Goal: Task Accomplishment & Management: Manage account settings

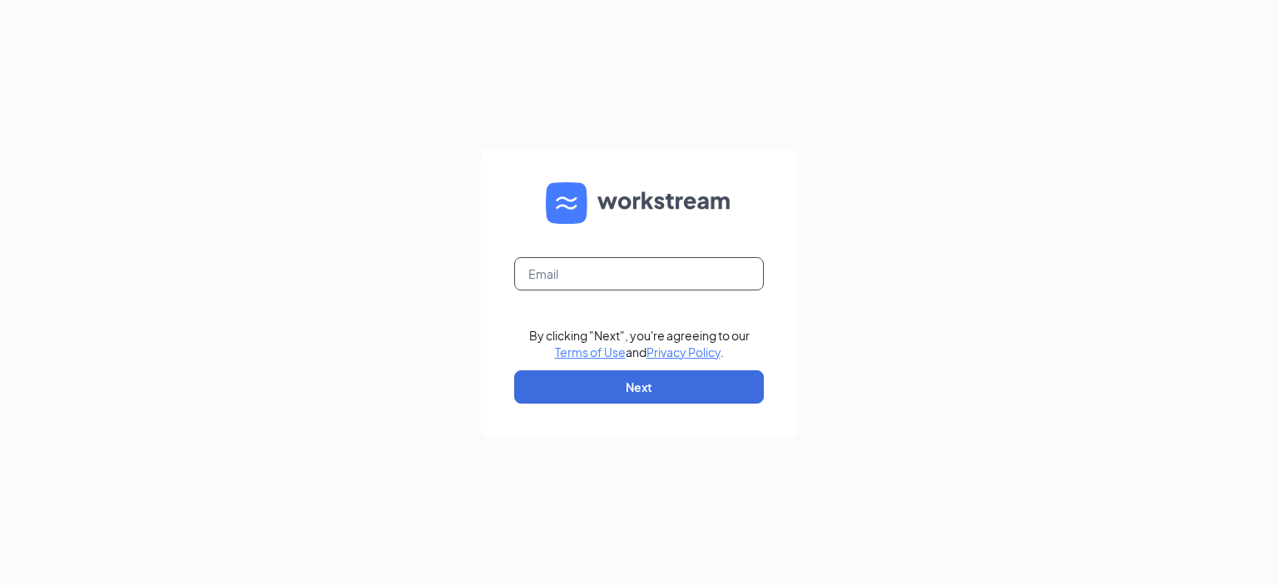
click at [571, 277] on input "text" at bounding box center [639, 273] width 250 height 33
type input "[PERSON_NAME][EMAIL_ADDRESS][PERSON_NAME][DOMAIN_NAME]"
click at [640, 392] on button "Next" at bounding box center [639, 386] width 250 height 33
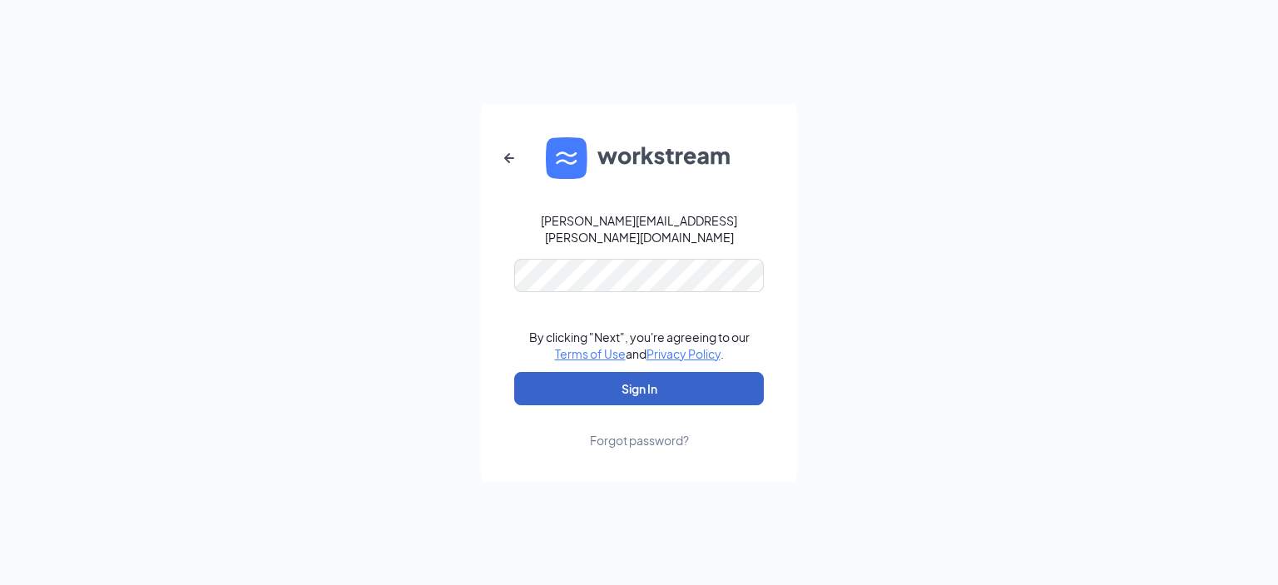
click at [620, 375] on button "Sign In" at bounding box center [639, 388] width 250 height 33
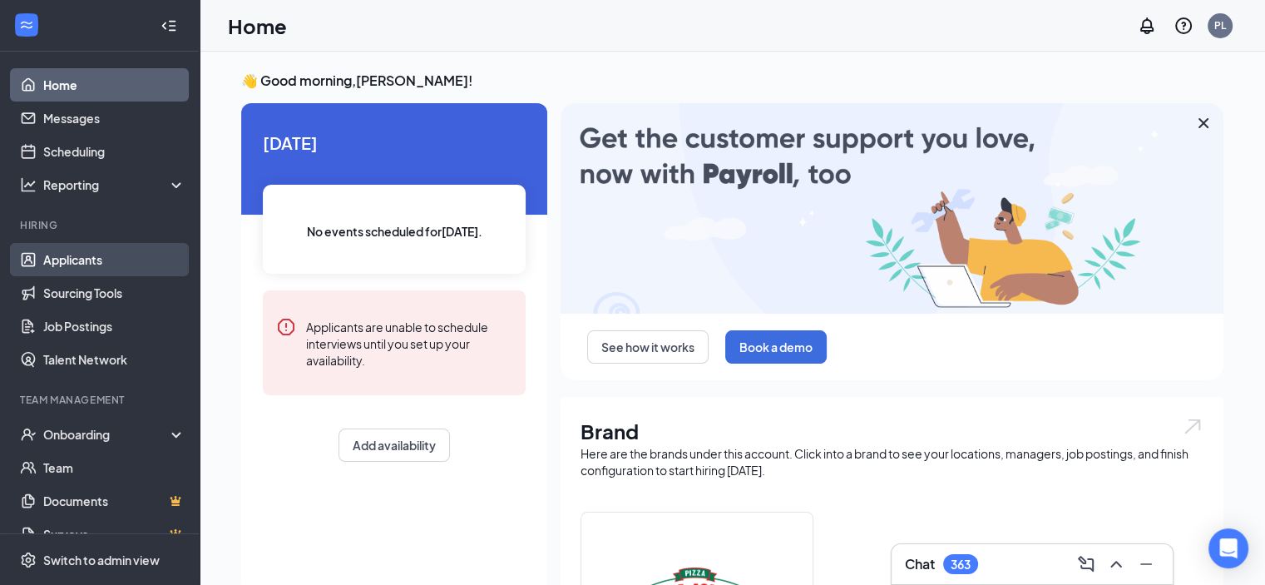
click at [78, 259] on link "Applicants" at bounding box center [114, 259] width 142 height 33
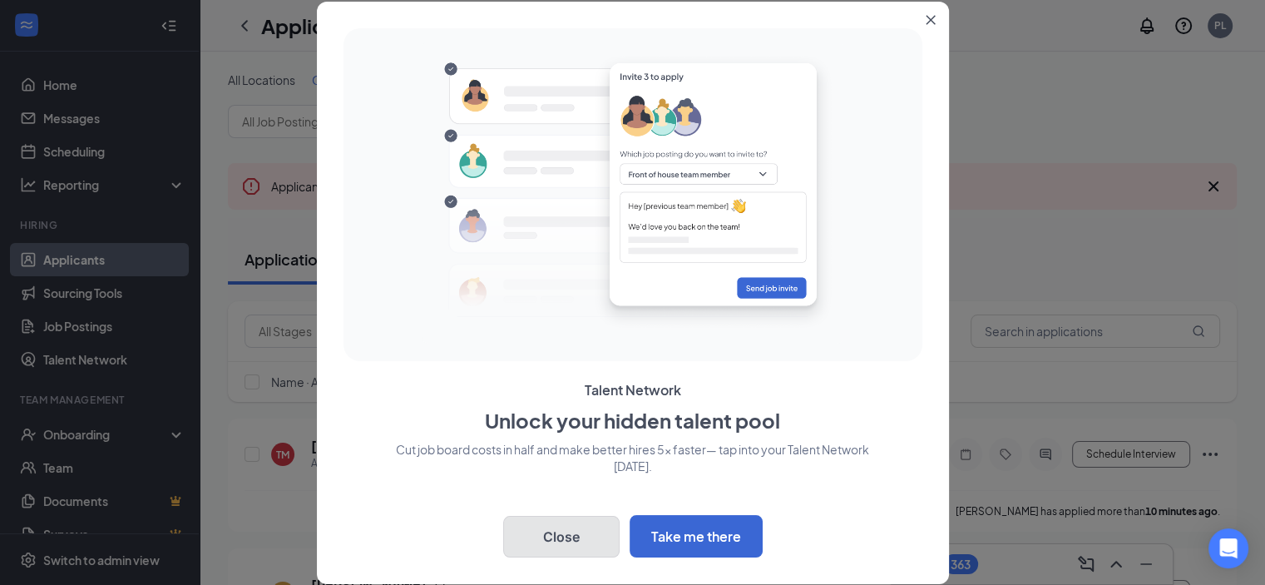
click at [535, 532] on button "Close" at bounding box center [561, 537] width 116 height 42
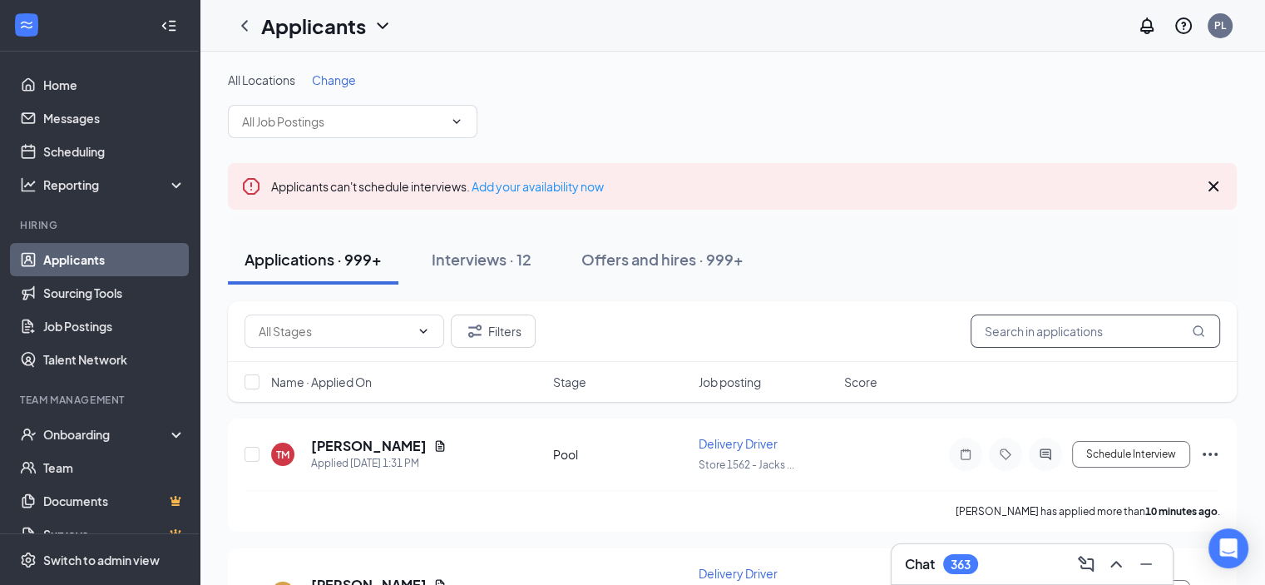
click at [1003, 333] on input "text" at bounding box center [1096, 330] width 250 height 33
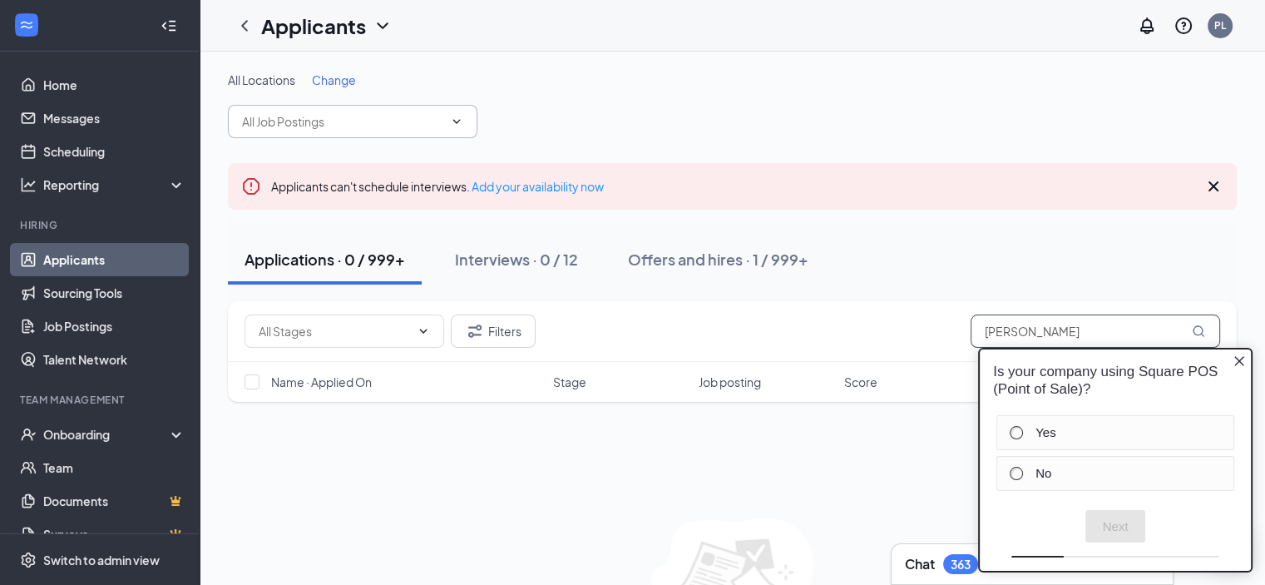
type input "[PERSON_NAME]"
click at [394, 123] on input "text" at bounding box center [342, 121] width 201 height 18
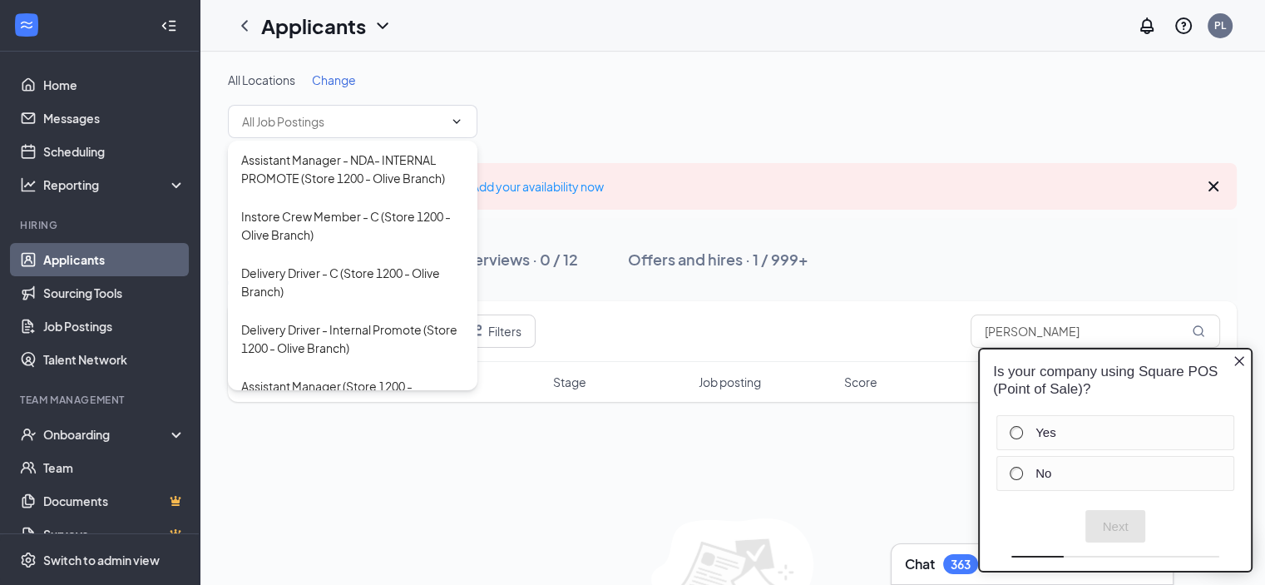
click at [332, 77] on span "Change" at bounding box center [334, 79] width 44 height 15
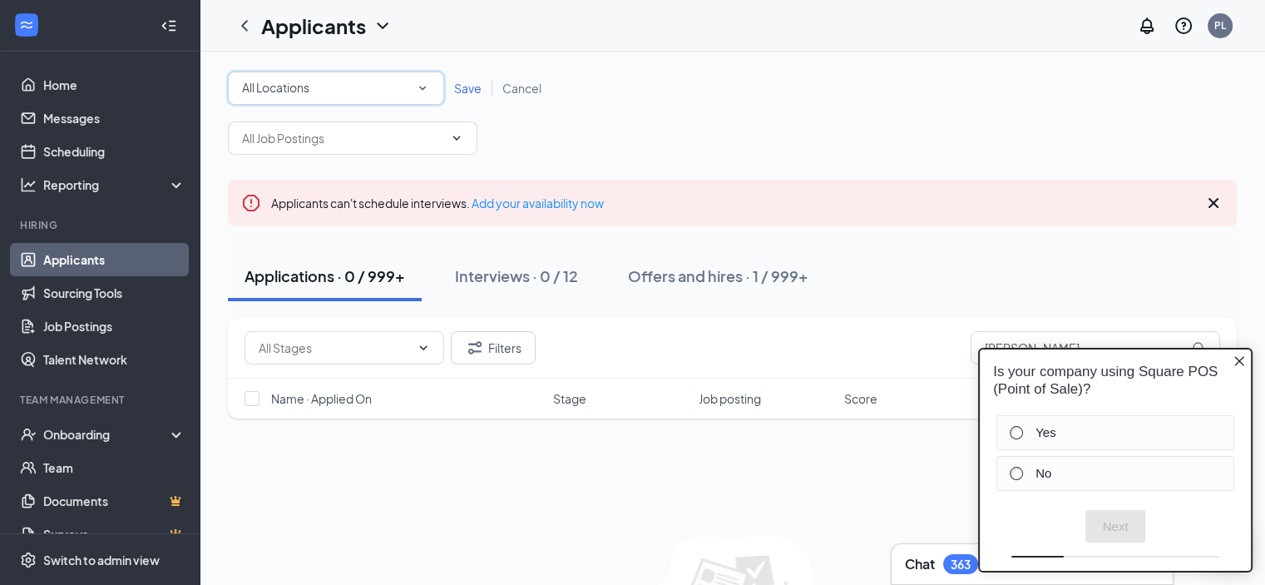
click at [426, 93] on icon "SmallChevronDown" at bounding box center [422, 88] width 15 height 15
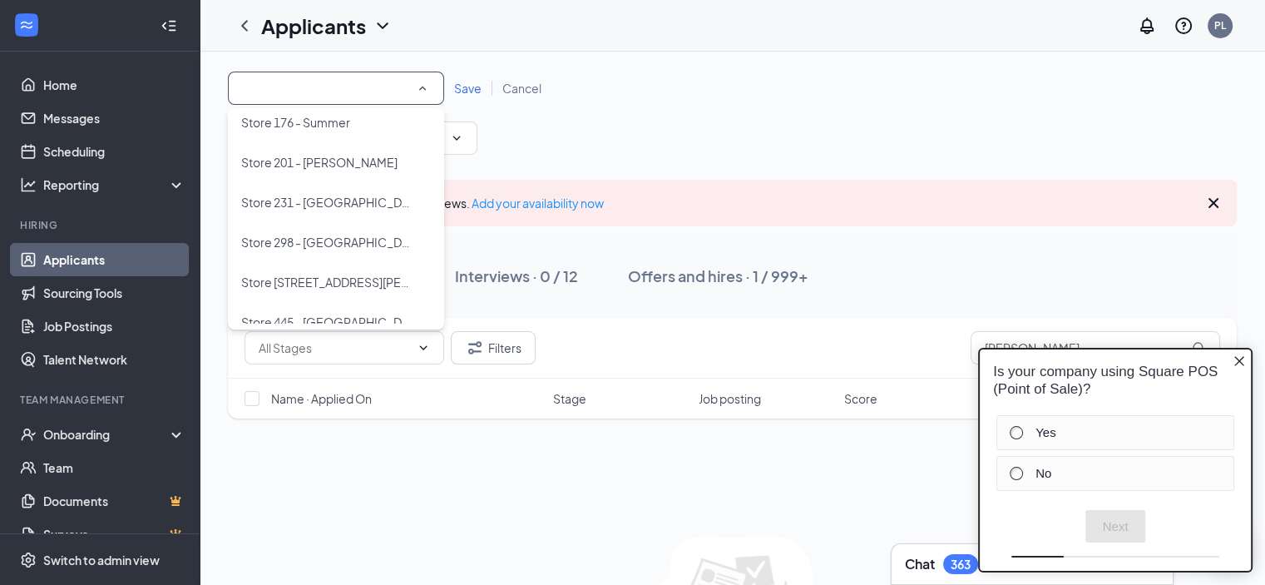
scroll to position [333, 0]
click at [344, 199] on span "Store 231 - [GEOGRAPHIC_DATA]" at bounding box center [332, 201] width 183 height 15
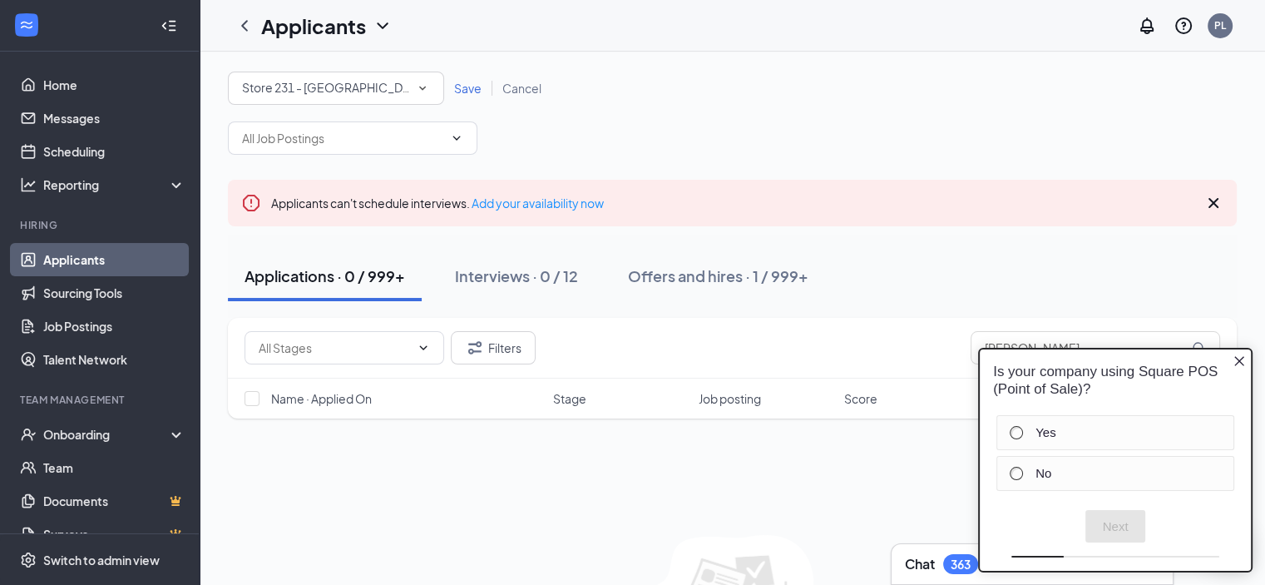
click at [462, 84] on span "Save" at bounding box center [467, 88] width 27 height 15
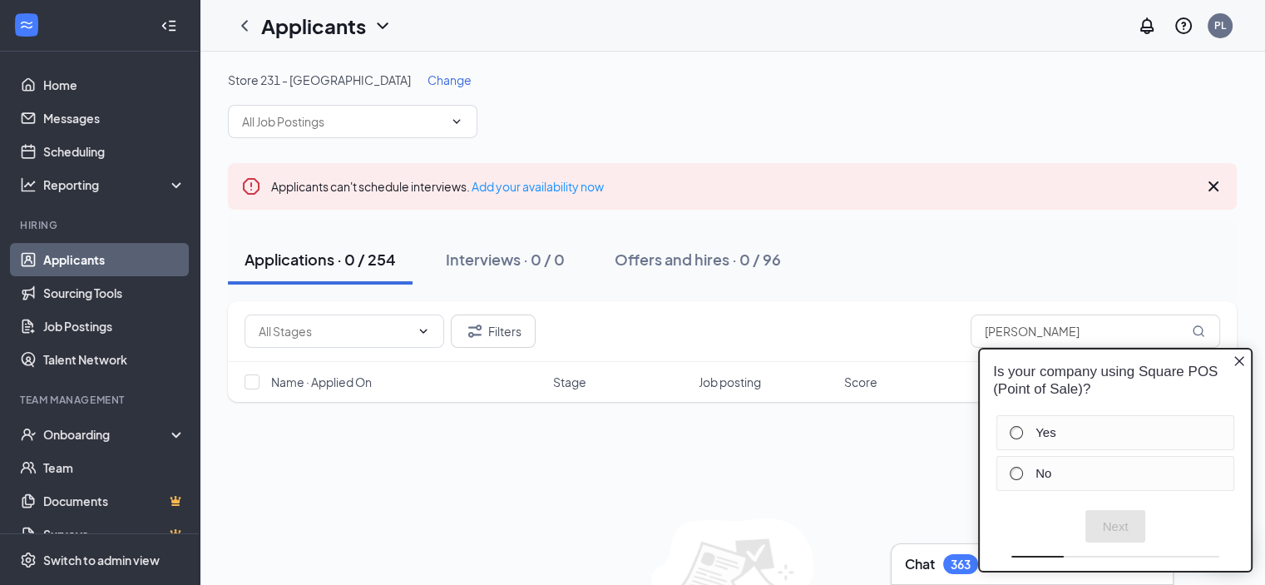
click at [1235, 363] on icon "Close button" at bounding box center [1239, 360] width 13 height 13
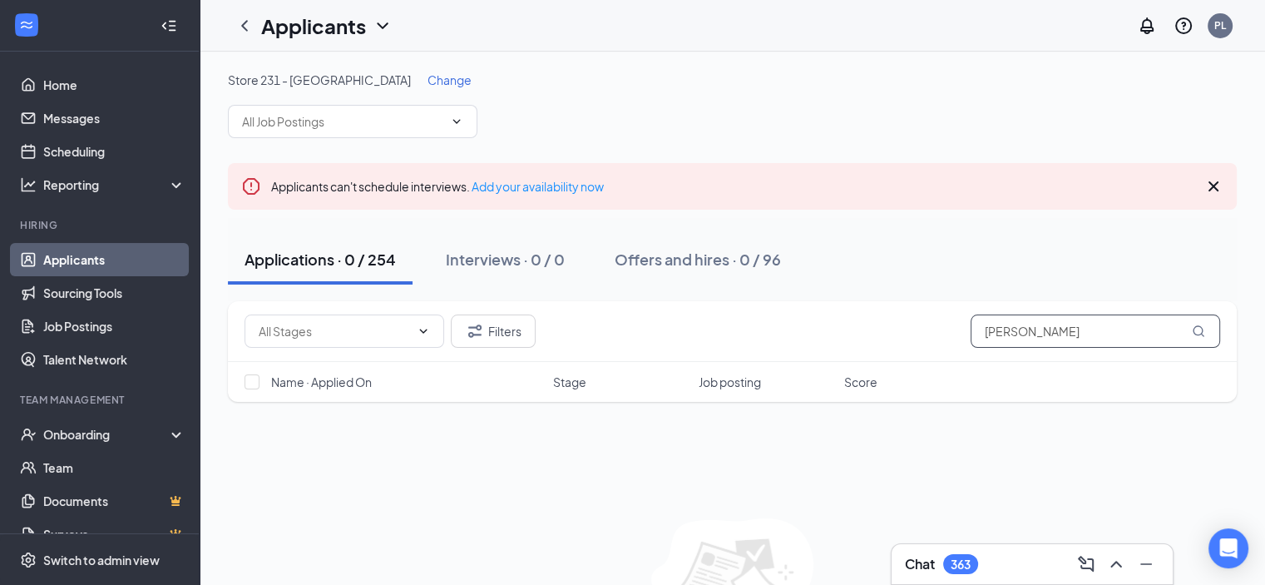
drag, startPoint x: 1075, startPoint y: 328, endPoint x: 963, endPoint y: 341, distance: 112.3
click at [963, 341] on div "Filters [PERSON_NAME]" at bounding box center [733, 330] width 976 height 33
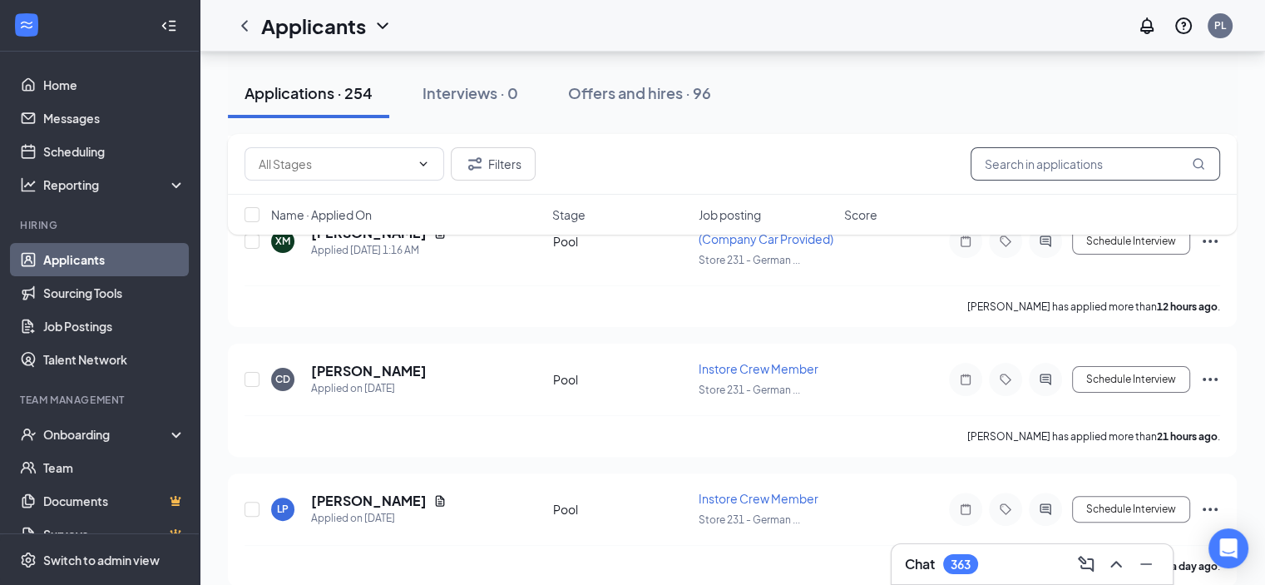
scroll to position [333, 0]
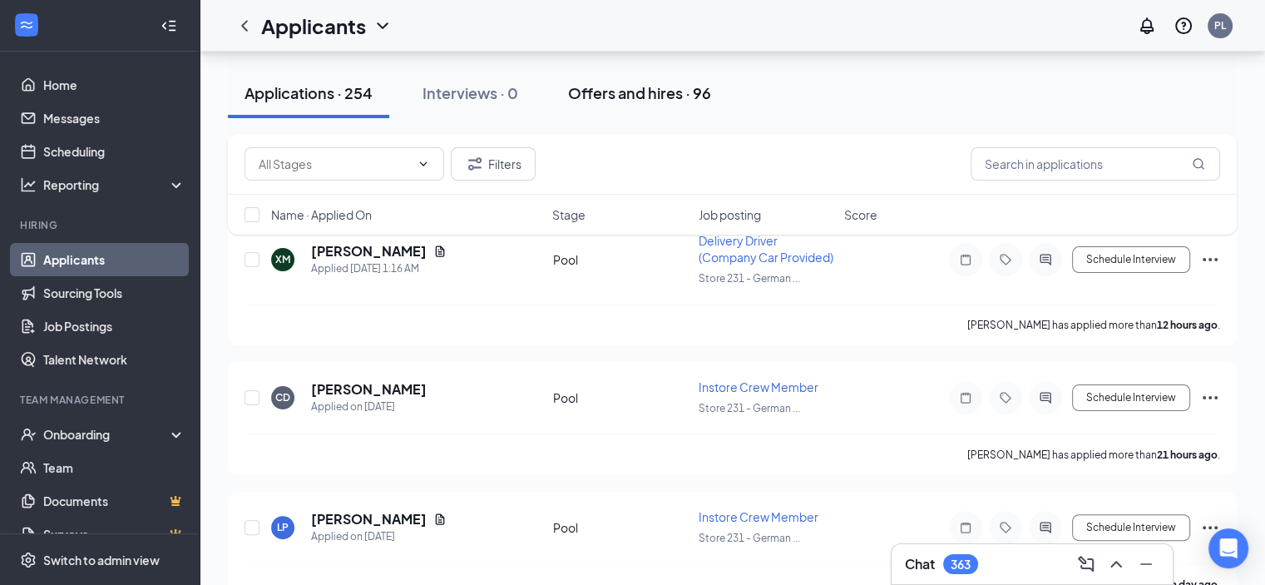
click at [646, 99] on div "Offers and hires · 96" at bounding box center [639, 92] width 143 height 21
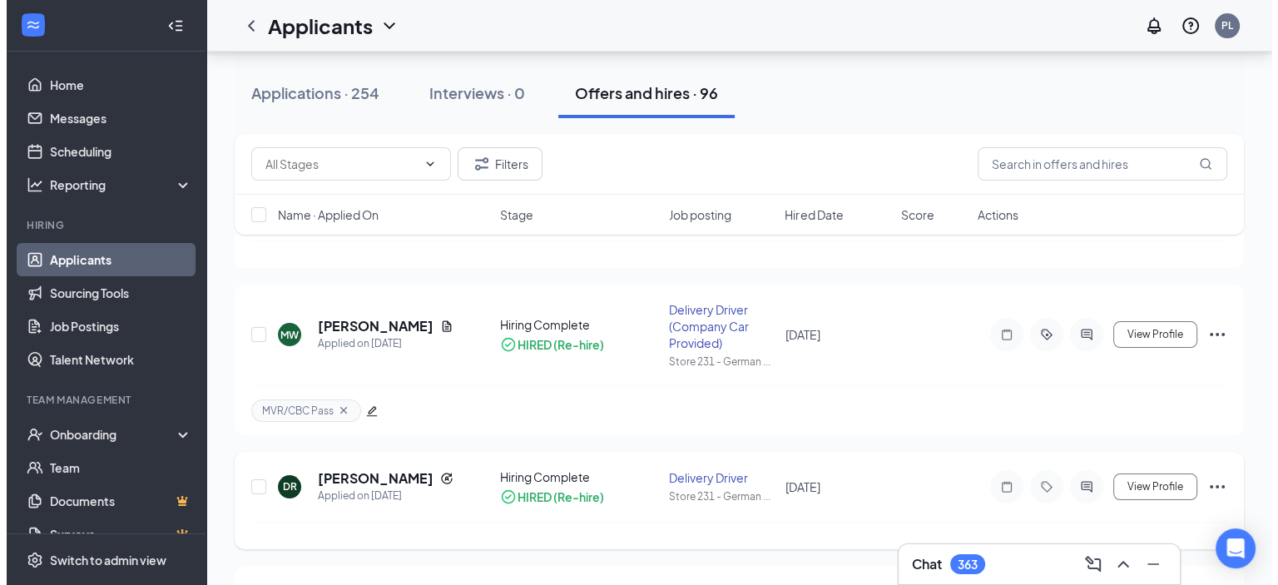
scroll to position [250, 0]
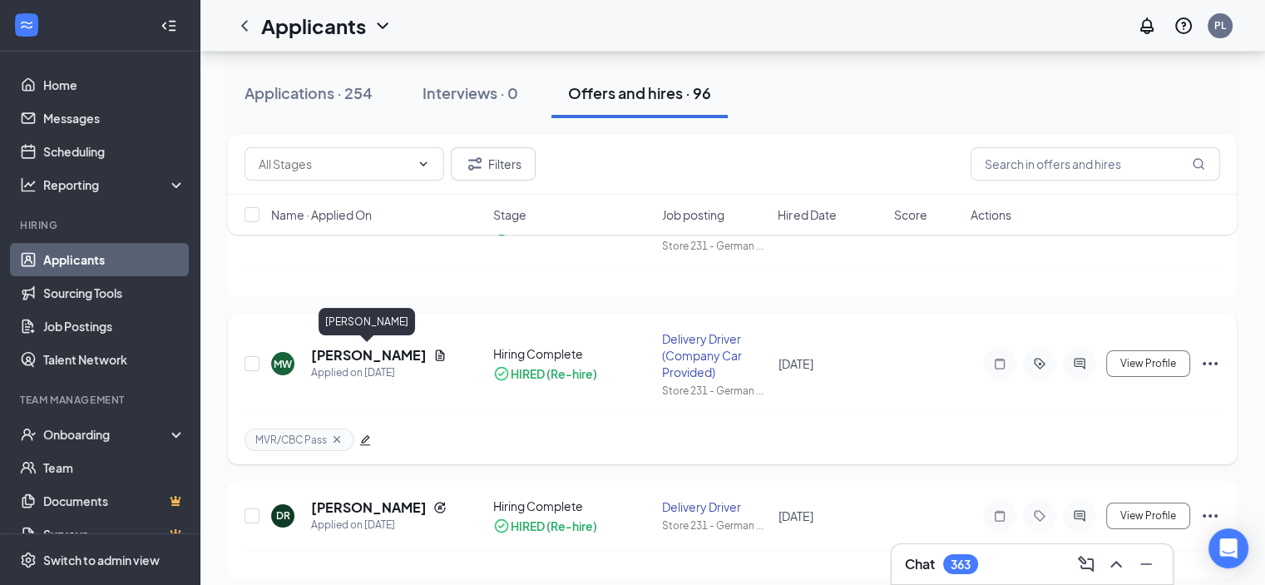
click at [339, 354] on h5 "[PERSON_NAME]" at bounding box center [369, 355] width 116 height 18
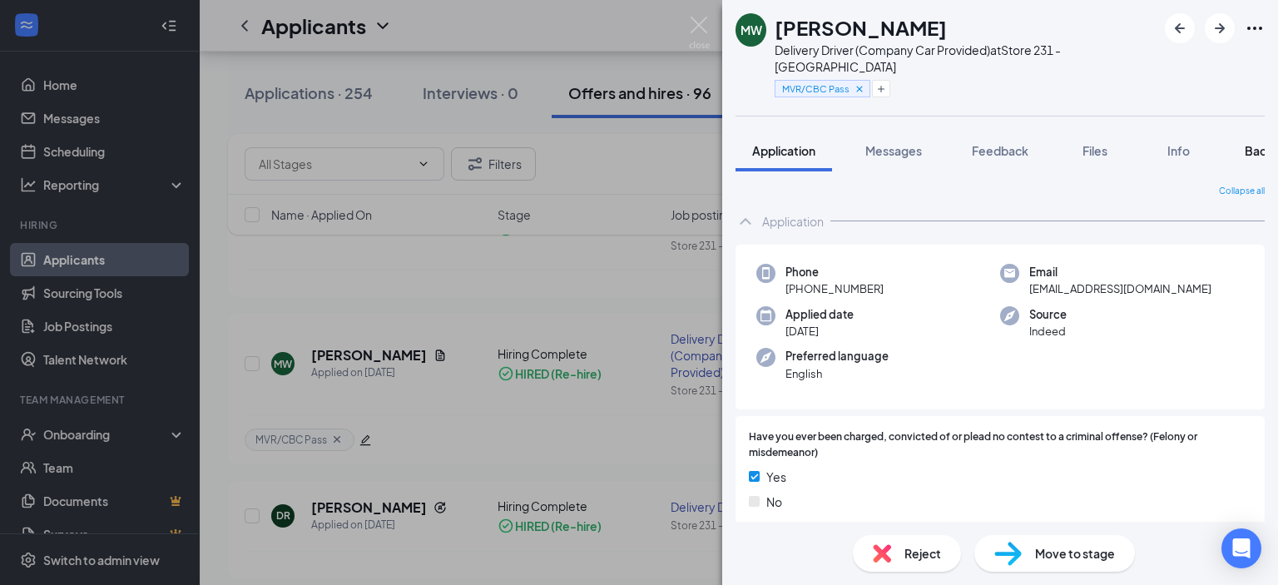
click at [1251, 143] on span "Background" at bounding box center [1279, 150] width 68 height 15
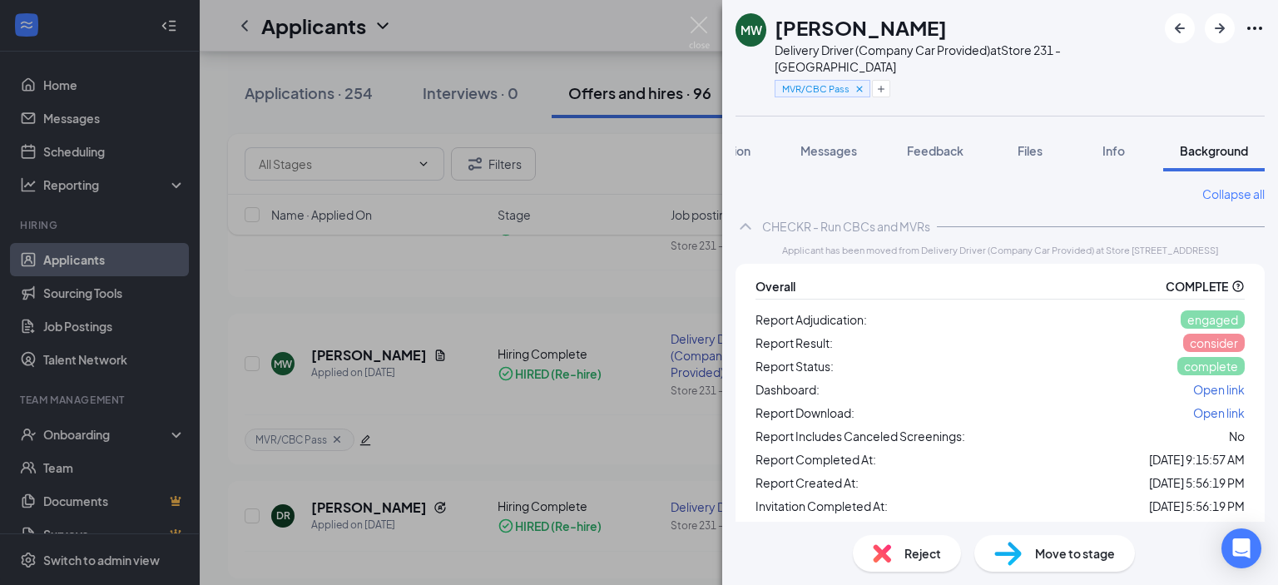
click at [629, 191] on div "MW [PERSON_NAME] Delivery Driver (Company Car Provided) at Store 231 - Germanto…" at bounding box center [639, 292] width 1278 height 585
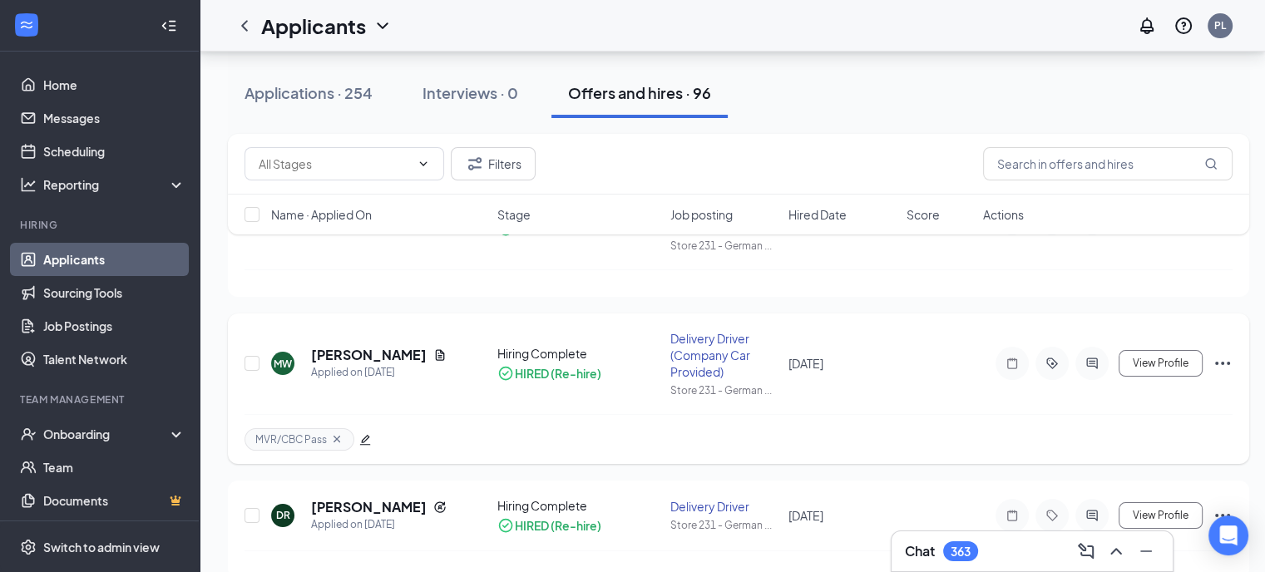
click at [363, 438] on icon "edit" at bounding box center [365, 440] width 11 height 11
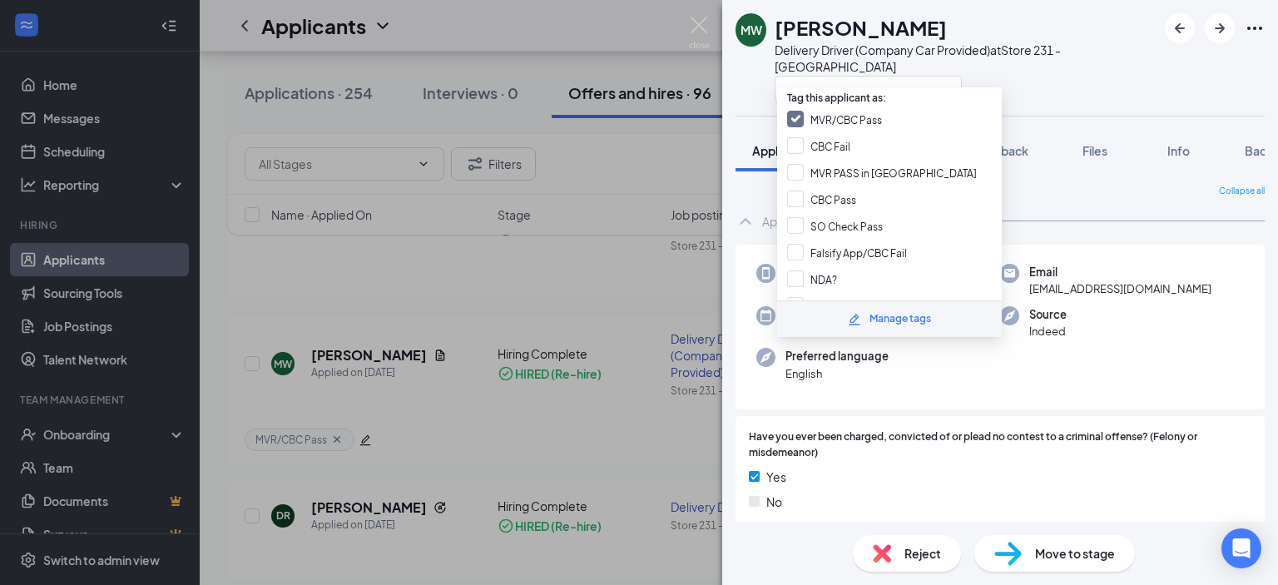
click at [1096, 379] on div "Phone [PHONE_NUMBER] Email [EMAIL_ADDRESS][DOMAIN_NAME] Applied date [DATE] Sou…" at bounding box center [999, 328] width 529 height 166
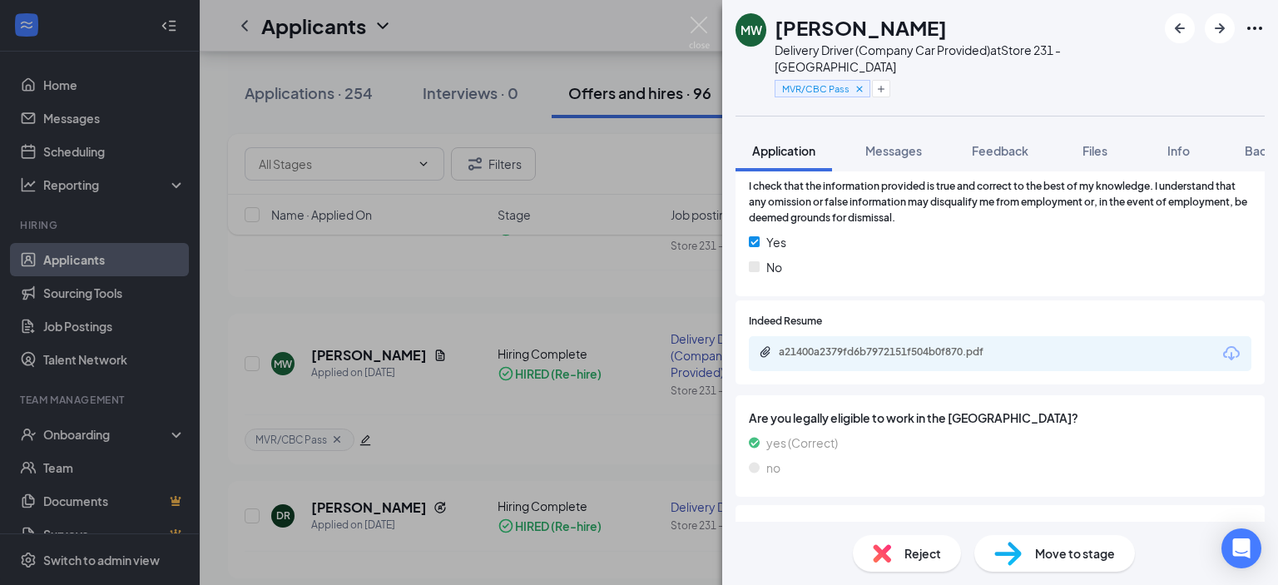
scroll to position [1248, 0]
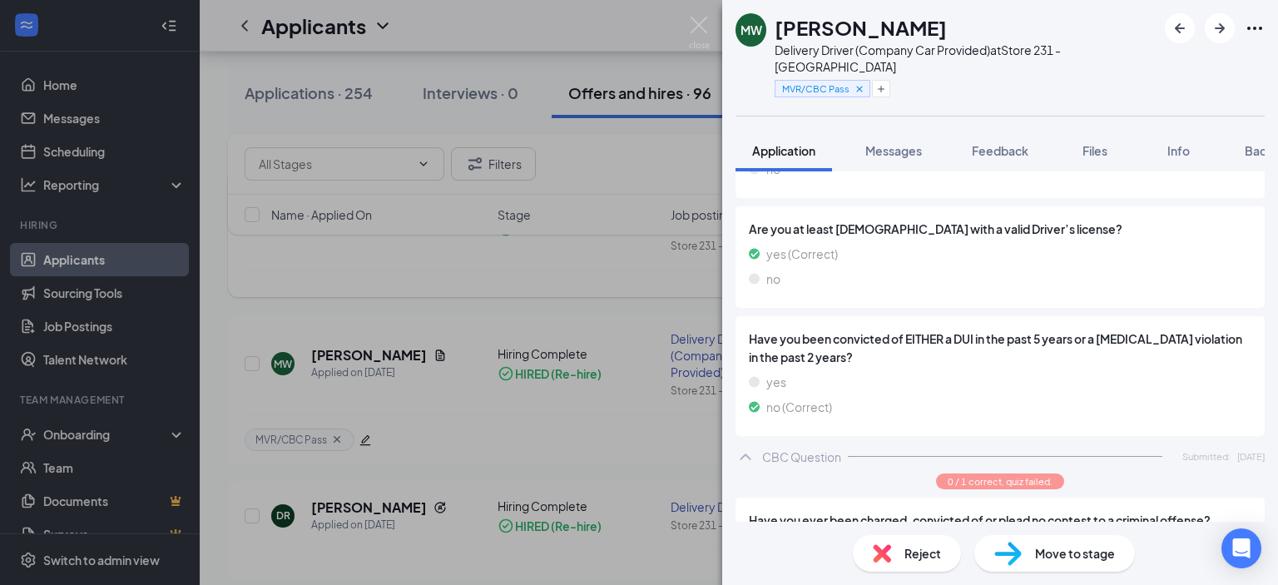
click at [473, 297] on div "MW [PERSON_NAME] Delivery Driver (Company Car Provided) at Store 231 - Germanto…" at bounding box center [639, 292] width 1278 height 585
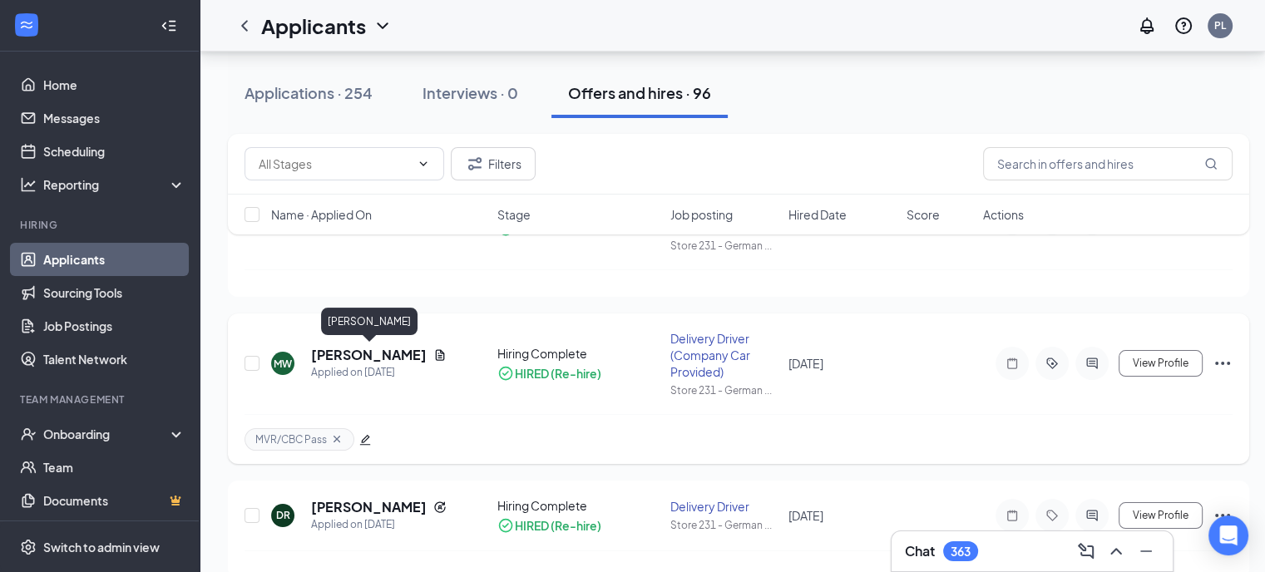
click at [340, 359] on h5 "[PERSON_NAME]" at bounding box center [369, 355] width 116 height 18
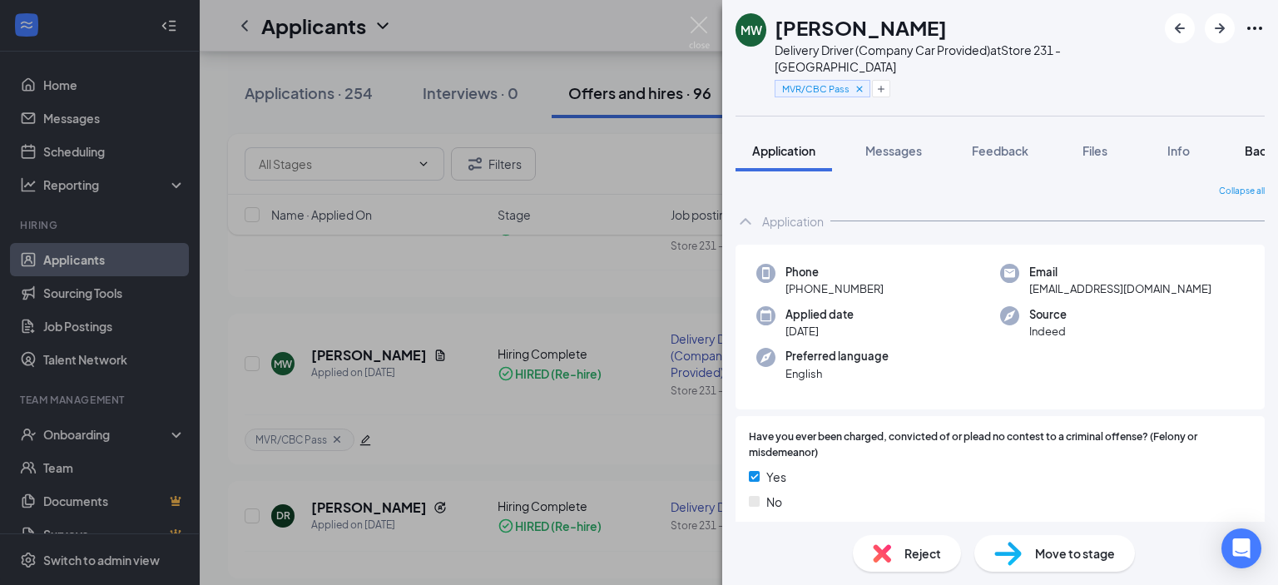
click at [1258, 143] on span "Background" at bounding box center [1279, 150] width 68 height 15
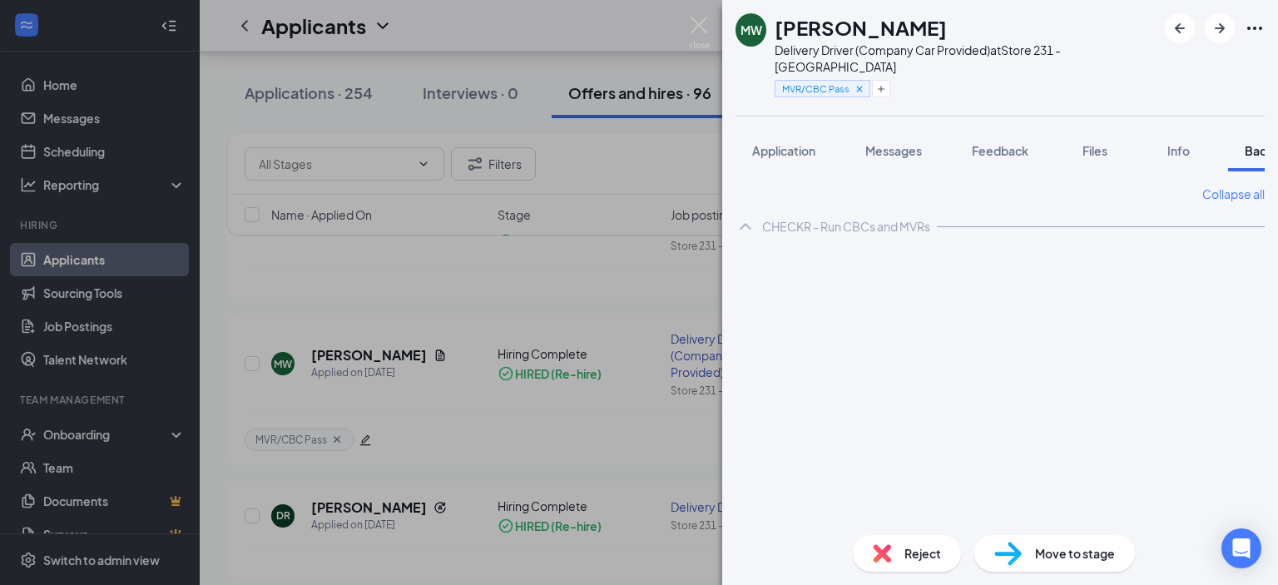
scroll to position [0, 67]
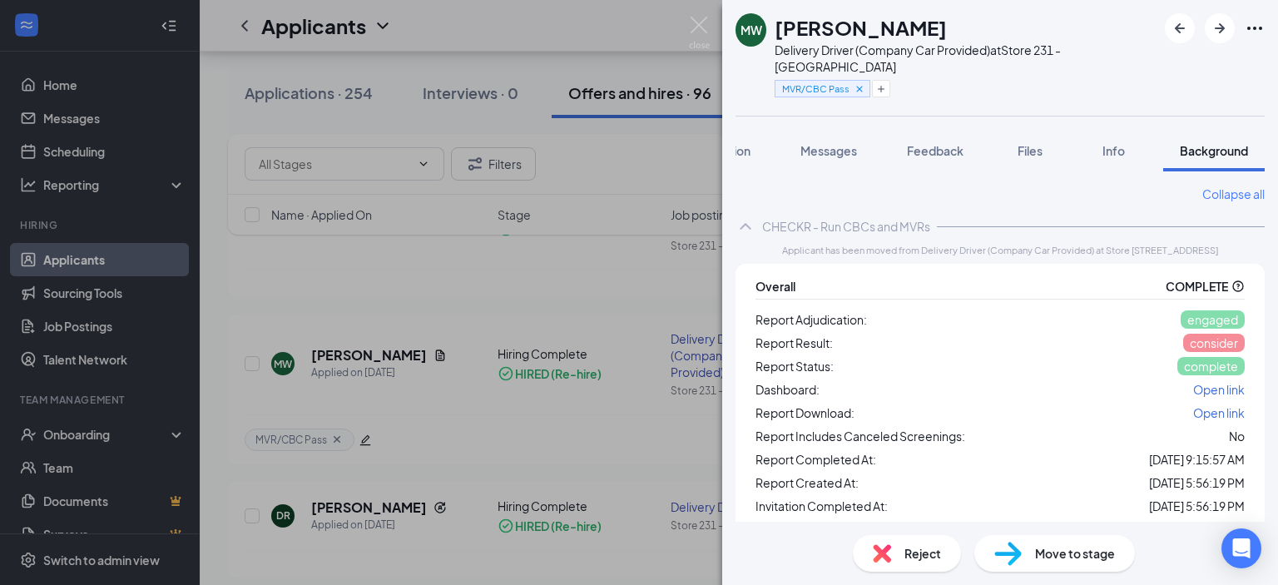
click at [1190, 335] on span "consider" at bounding box center [1214, 342] width 48 height 15
click at [1193, 382] on span "Open link" at bounding box center [1219, 389] width 52 height 15
